Goal: Go to known website: Go to known website

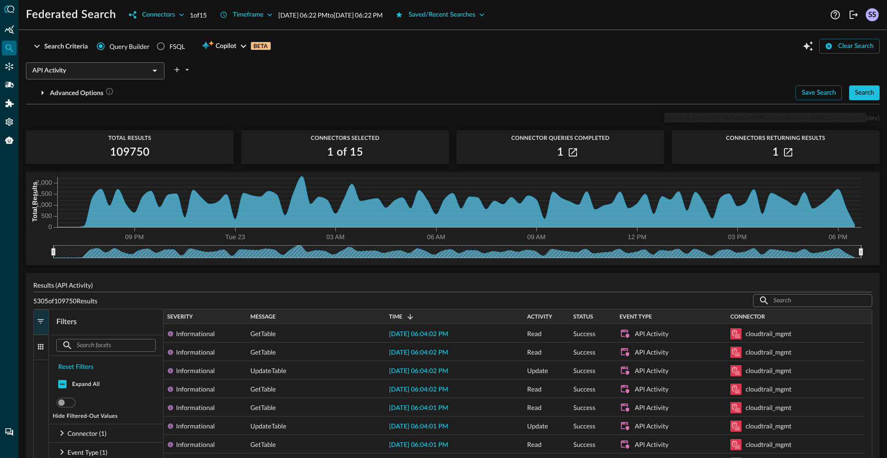
scroll to position [161, 0]
